Goal: Task Accomplishment & Management: Manage account settings

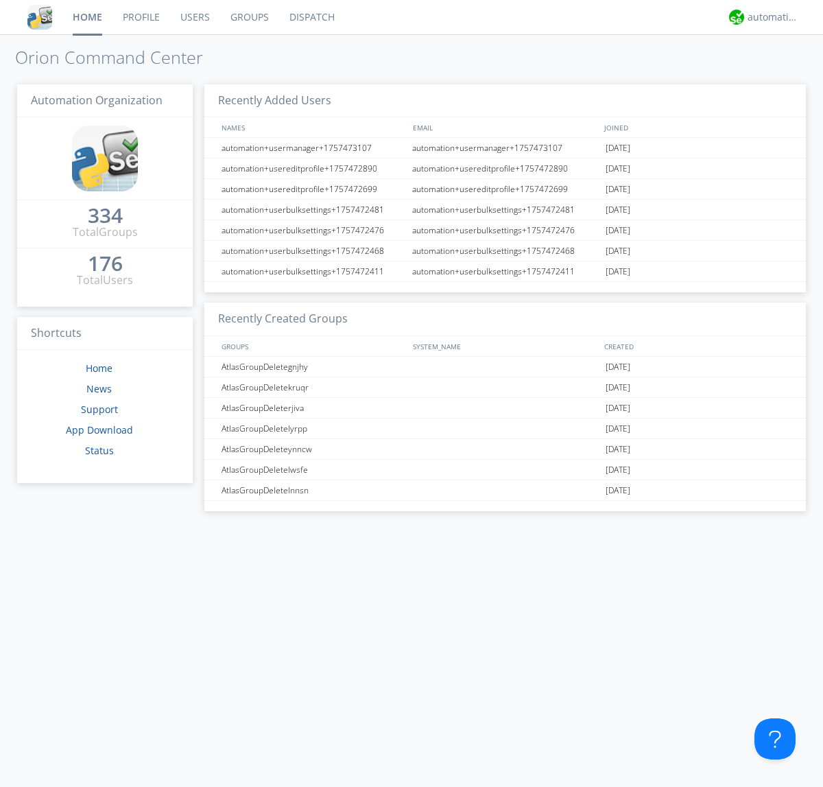
click at [248, 17] on link "Groups" at bounding box center [249, 17] width 59 height 34
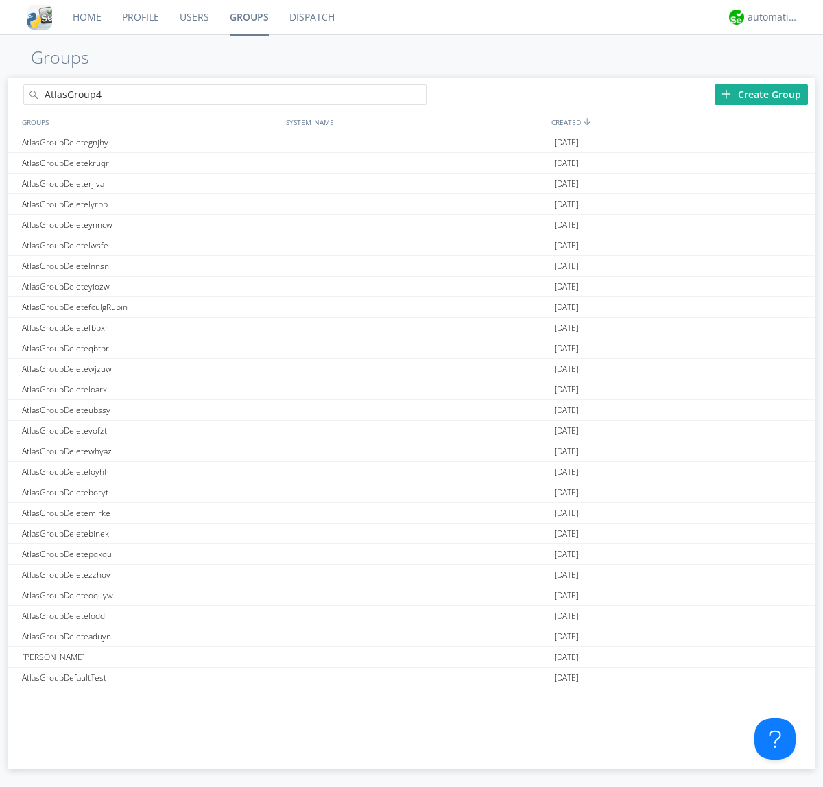
type input "AtlasGroup4"
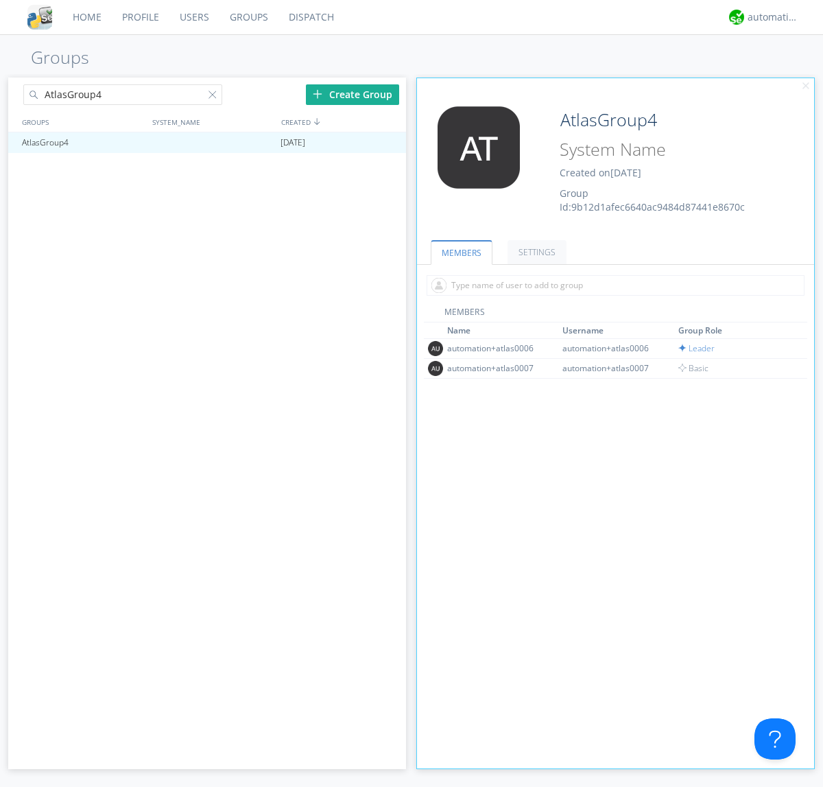
click at [535, 252] on link "SETTINGS" at bounding box center [537, 252] width 59 height 24
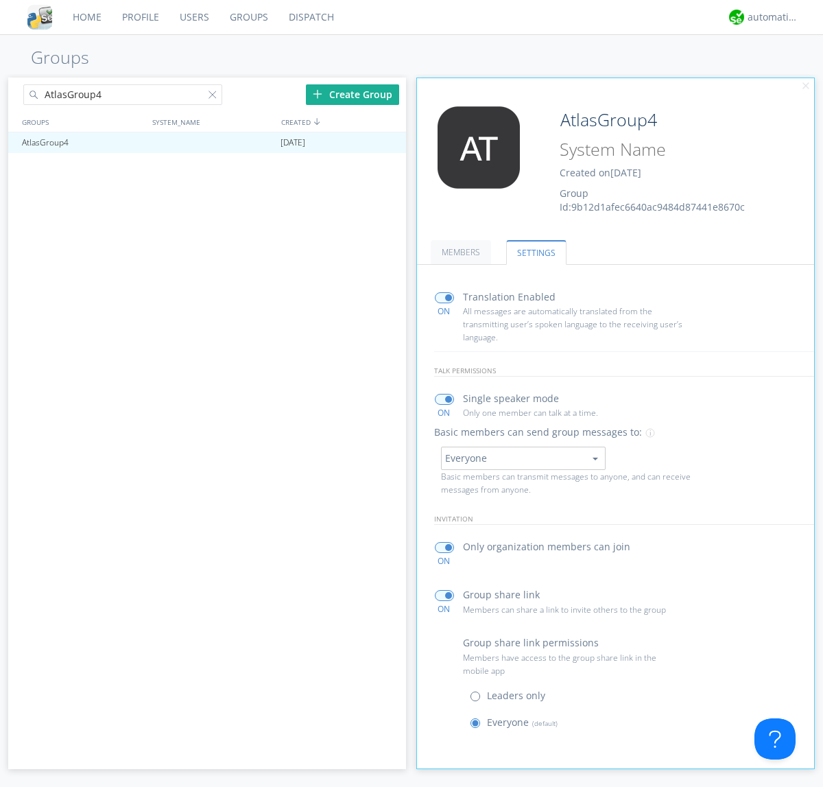
click at [523, 458] on button "Everyone" at bounding box center [523, 458] width 165 height 23
click at [0, 0] on link "Leaders only" at bounding box center [0, 0] width 0 height 0
click at [770, 17] on div "automation+atlas" at bounding box center [773, 17] width 51 height 14
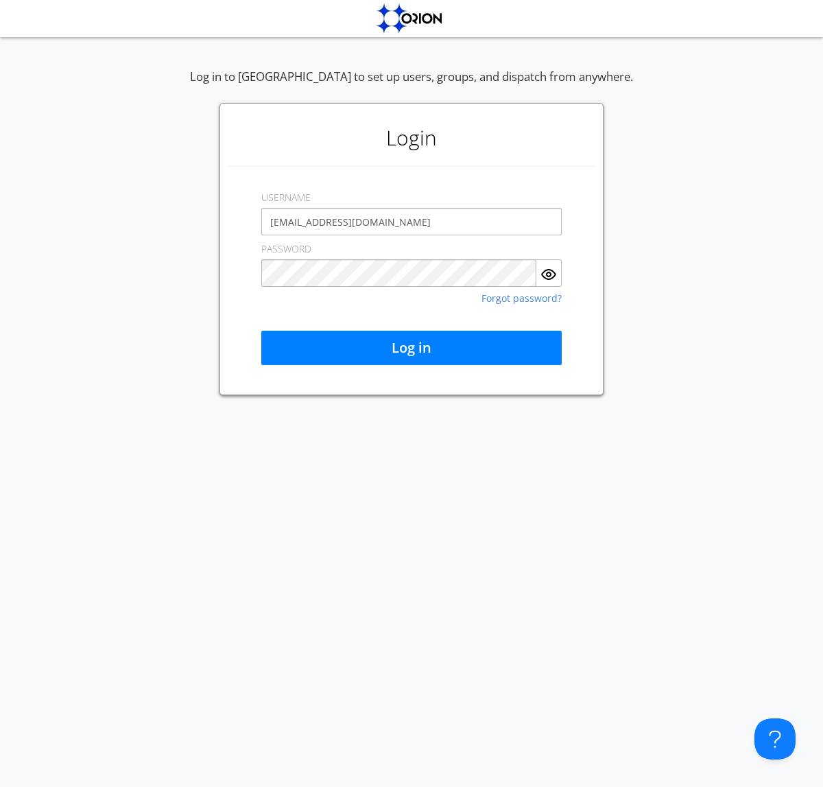
type input "[EMAIL_ADDRESS][DOMAIN_NAME]"
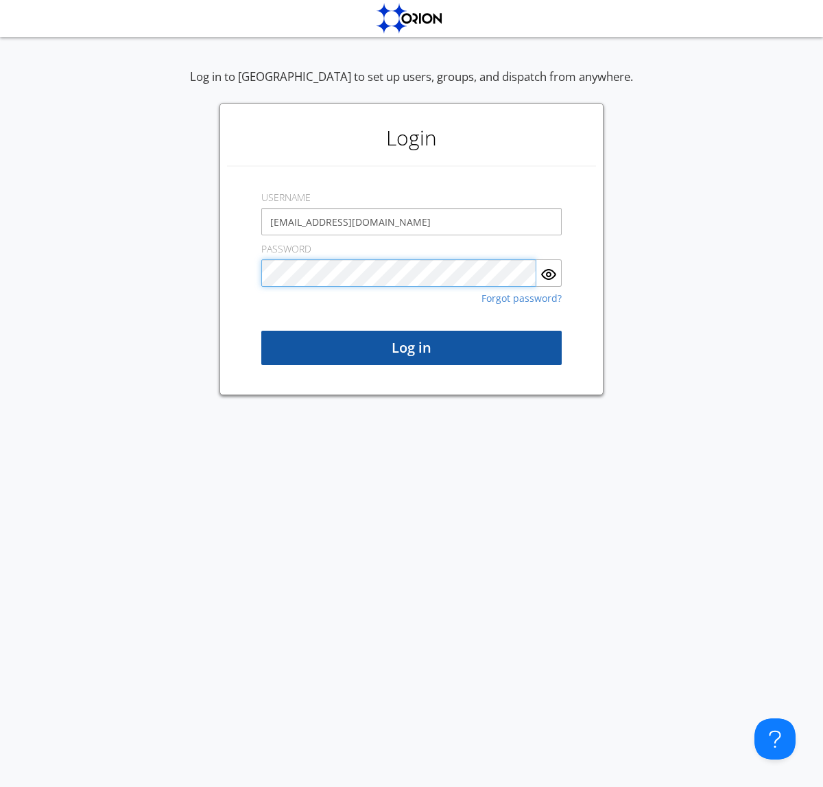
click at [412, 348] on button "Log in" at bounding box center [411, 348] width 301 height 34
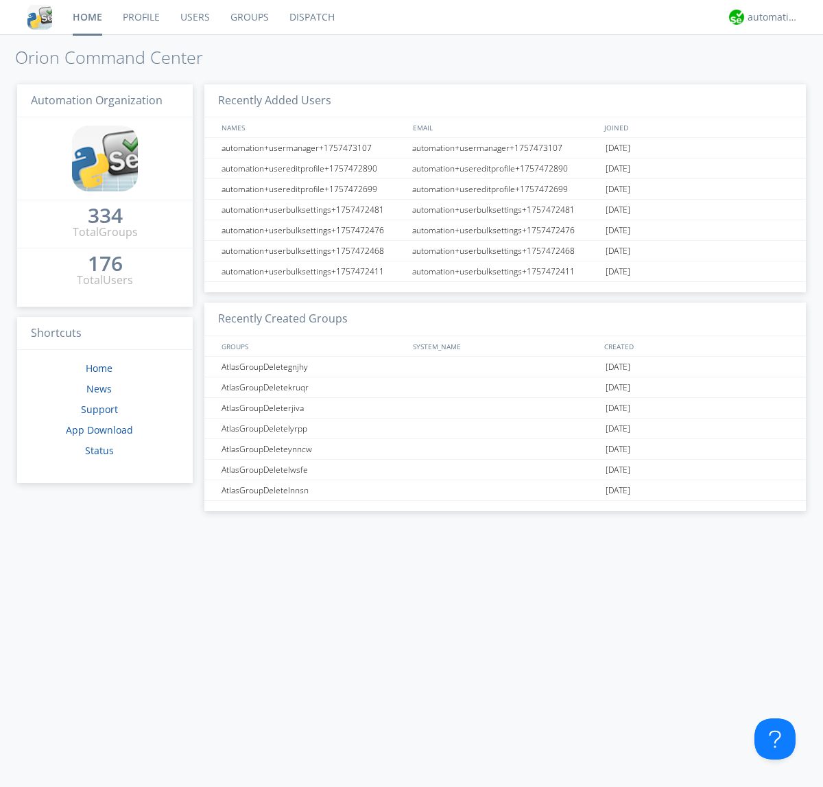
click at [248, 17] on link "Groups" at bounding box center [249, 17] width 59 height 34
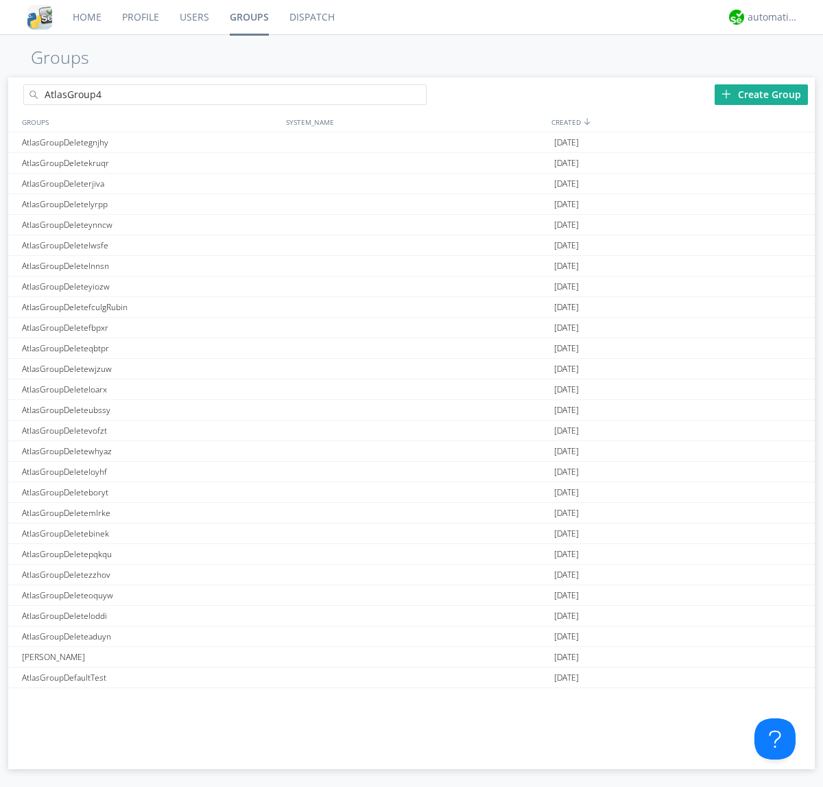
type input "AtlasGroup4"
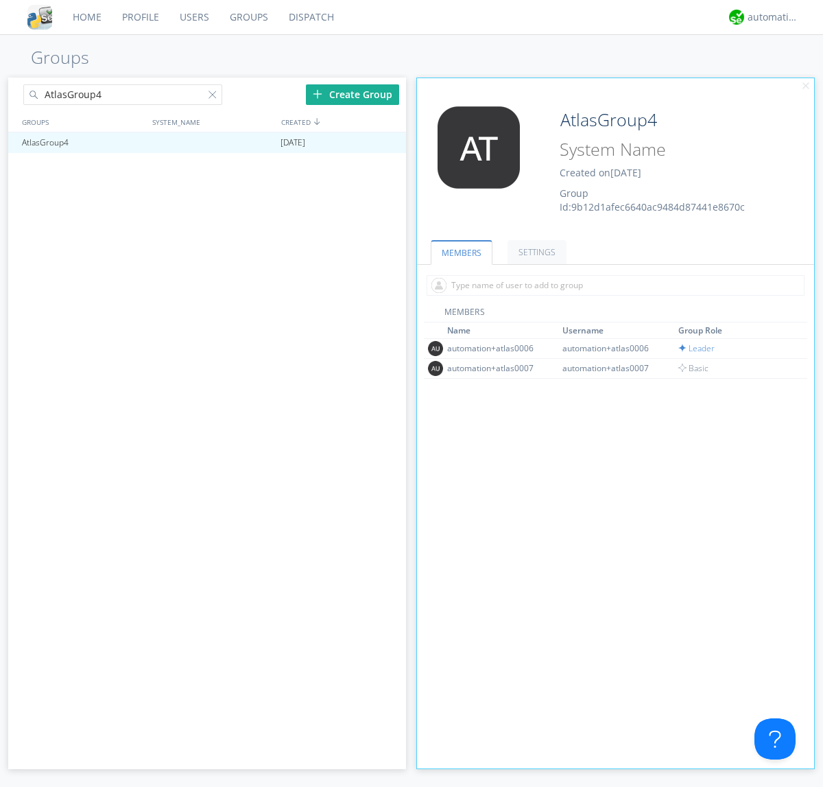
click at [535, 252] on link "SETTINGS" at bounding box center [537, 252] width 59 height 24
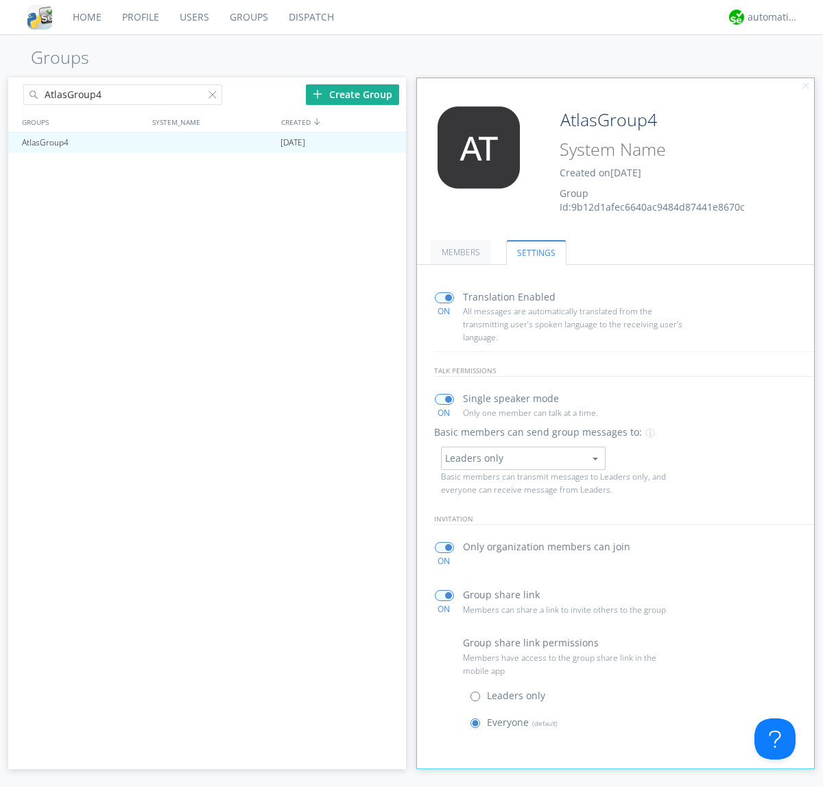
click at [523, 458] on button "Leaders only" at bounding box center [523, 458] width 165 height 23
click at [0, 0] on link "No One (Direct Messages Only)" at bounding box center [0, 0] width 0 height 0
click at [523, 458] on button "No One (Direct Messages Only)" at bounding box center [523, 458] width 165 height 23
click at [0, 0] on link "Everyone" at bounding box center [0, 0] width 0 height 0
click at [770, 17] on div "automation+atlas" at bounding box center [773, 17] width 51 height 14
